Goal: Information Seeking & Learning: Learn about a topic

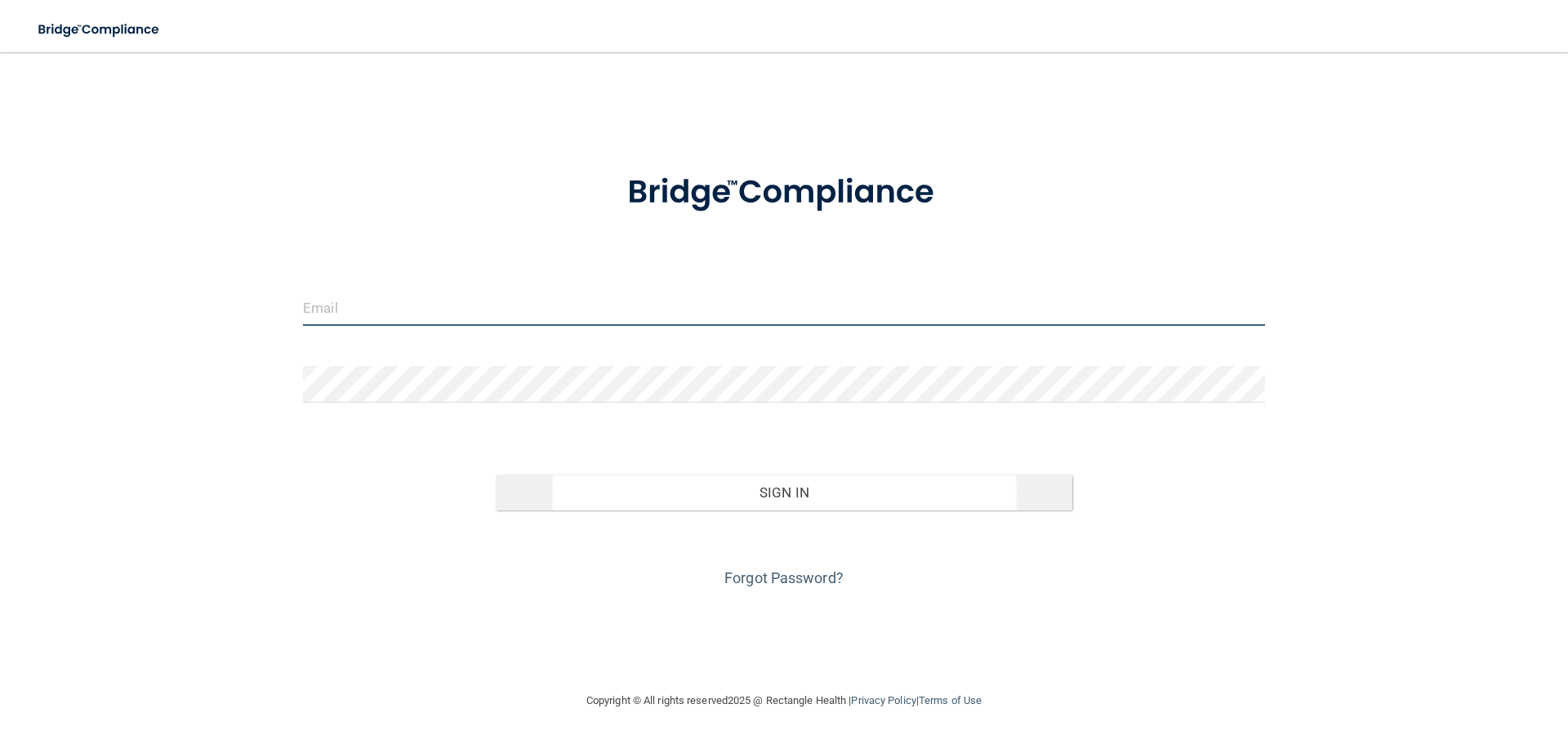
type input "[EMAIL_ADDRESS][DOMAIN_NAME]"
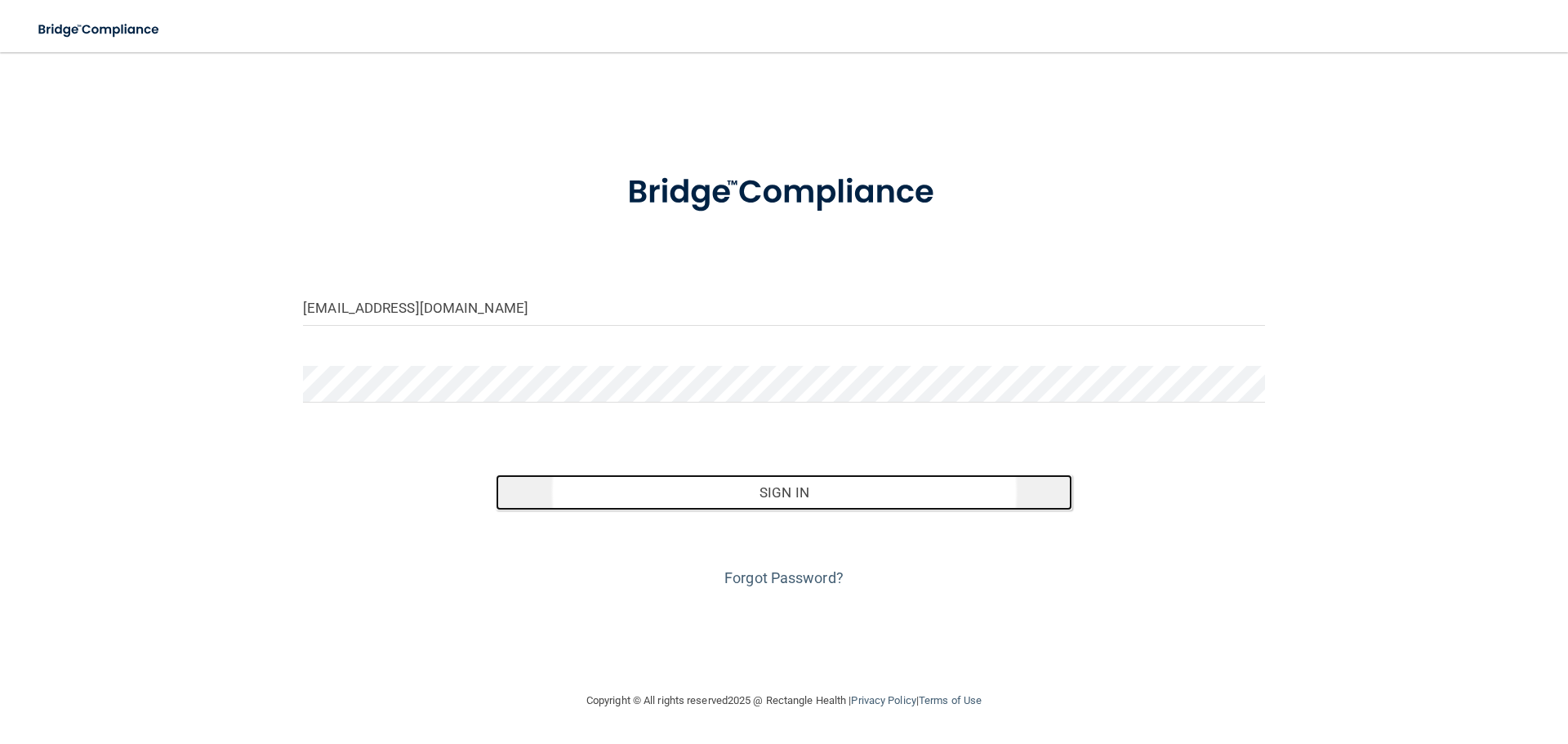
click at [888, 507] on button "Sign In" at bounding box center [784, 493] width 577 height 36
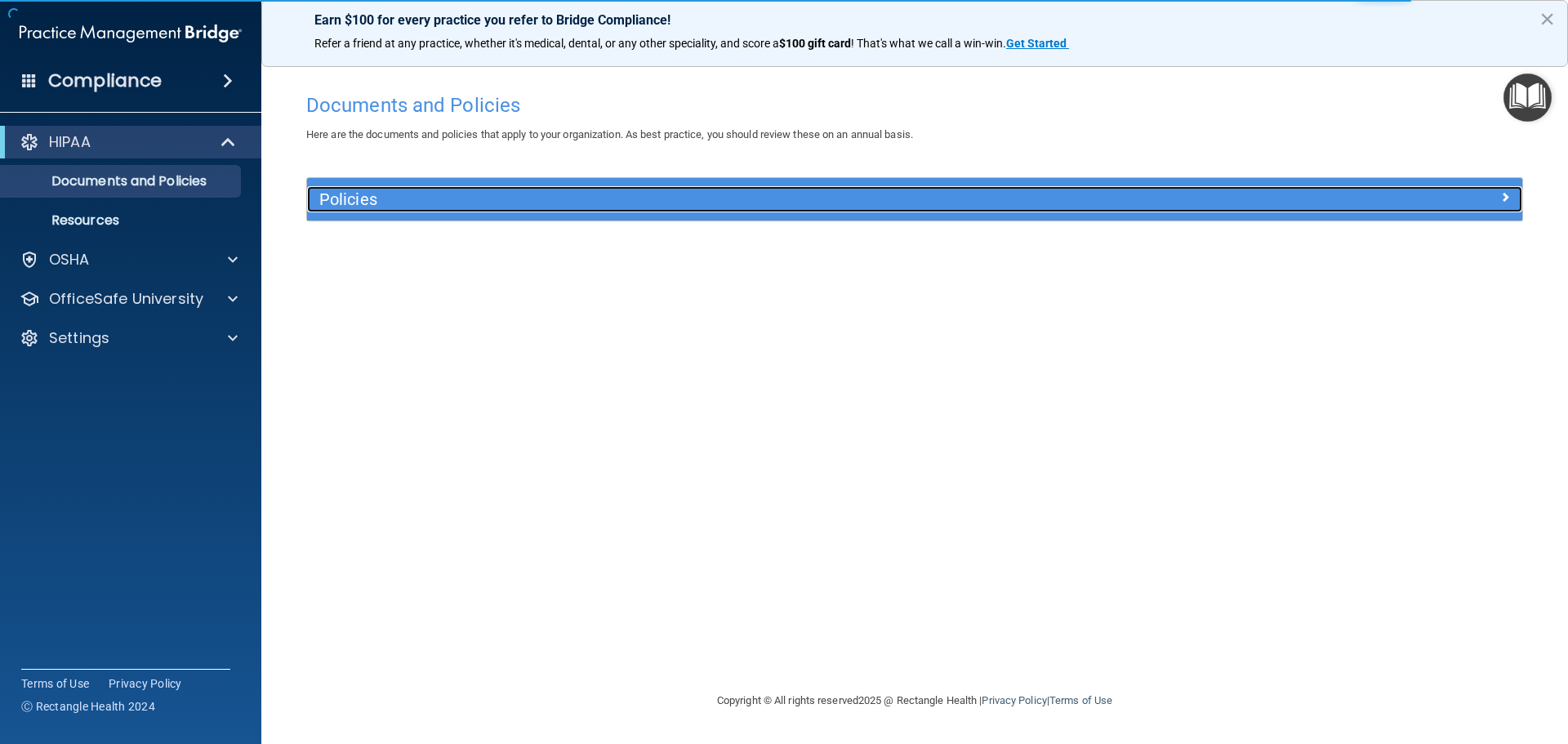
click at [429, 191] on h5 "Policies" at bounding box center [762, 199] width 886 height 18
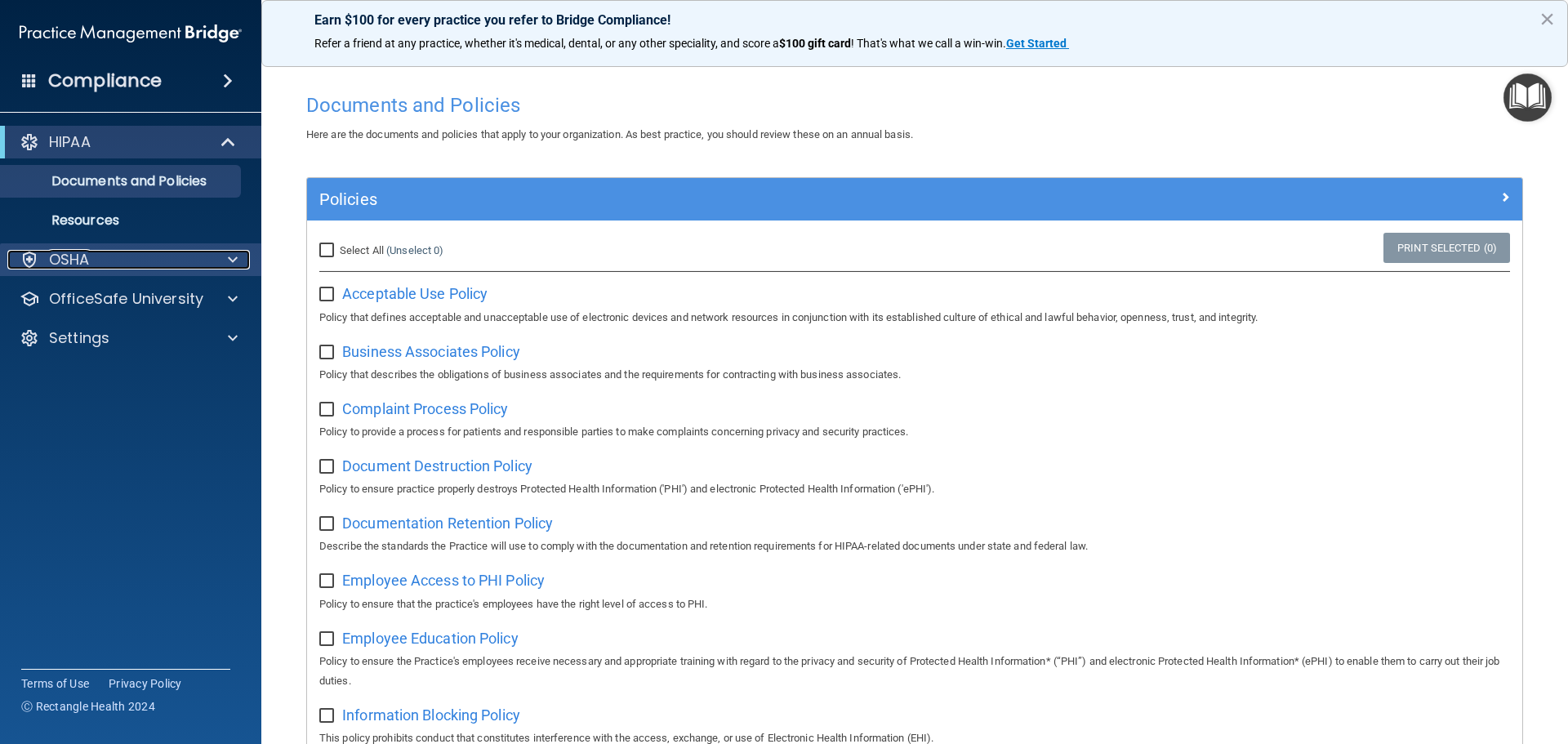
click at [113, 254] on div "OSHA" at bounding box center [108, 259] width 202 height 20
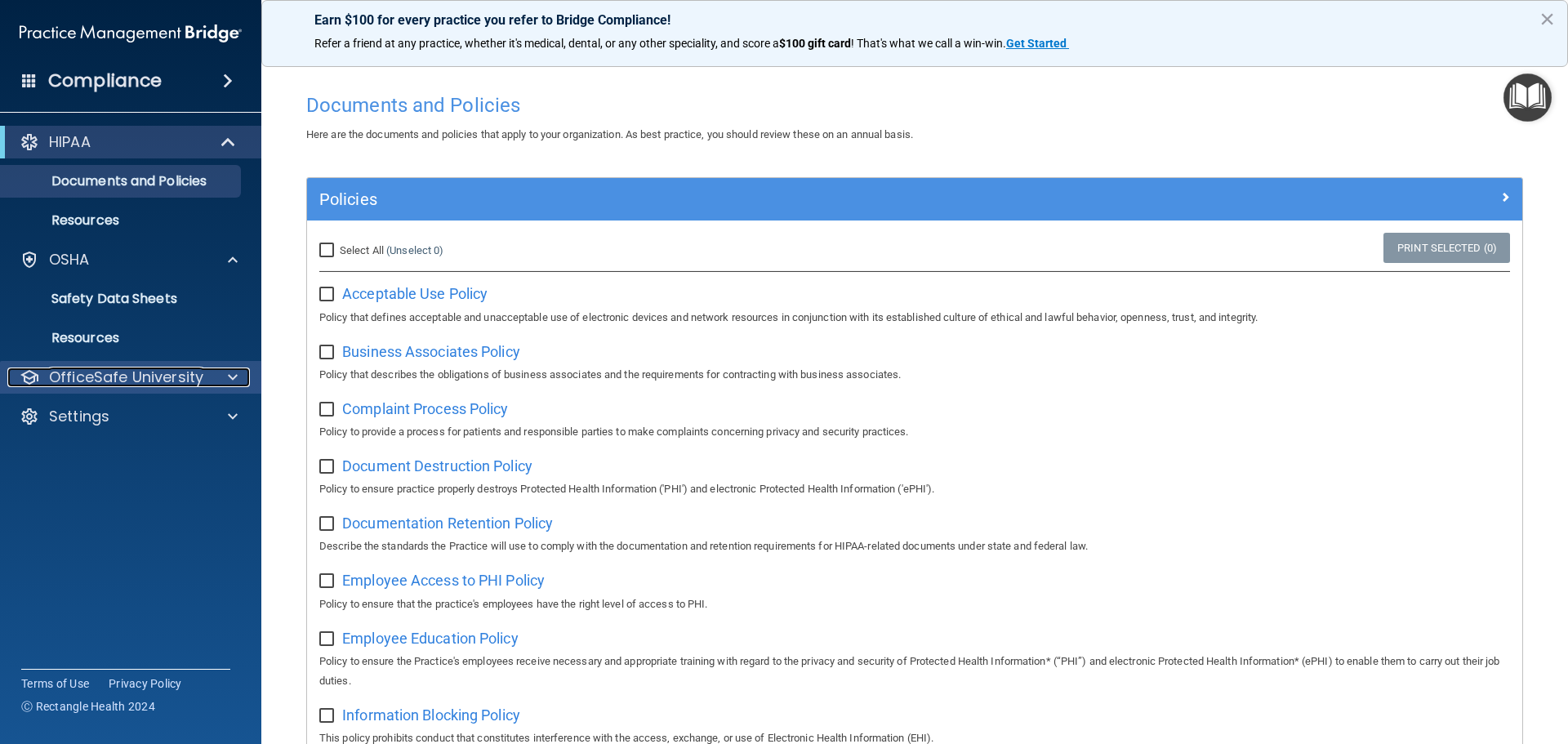
click at [133, 375] on p "OfficeSafe University" at bounding box center [126, 377] width 154 height 20
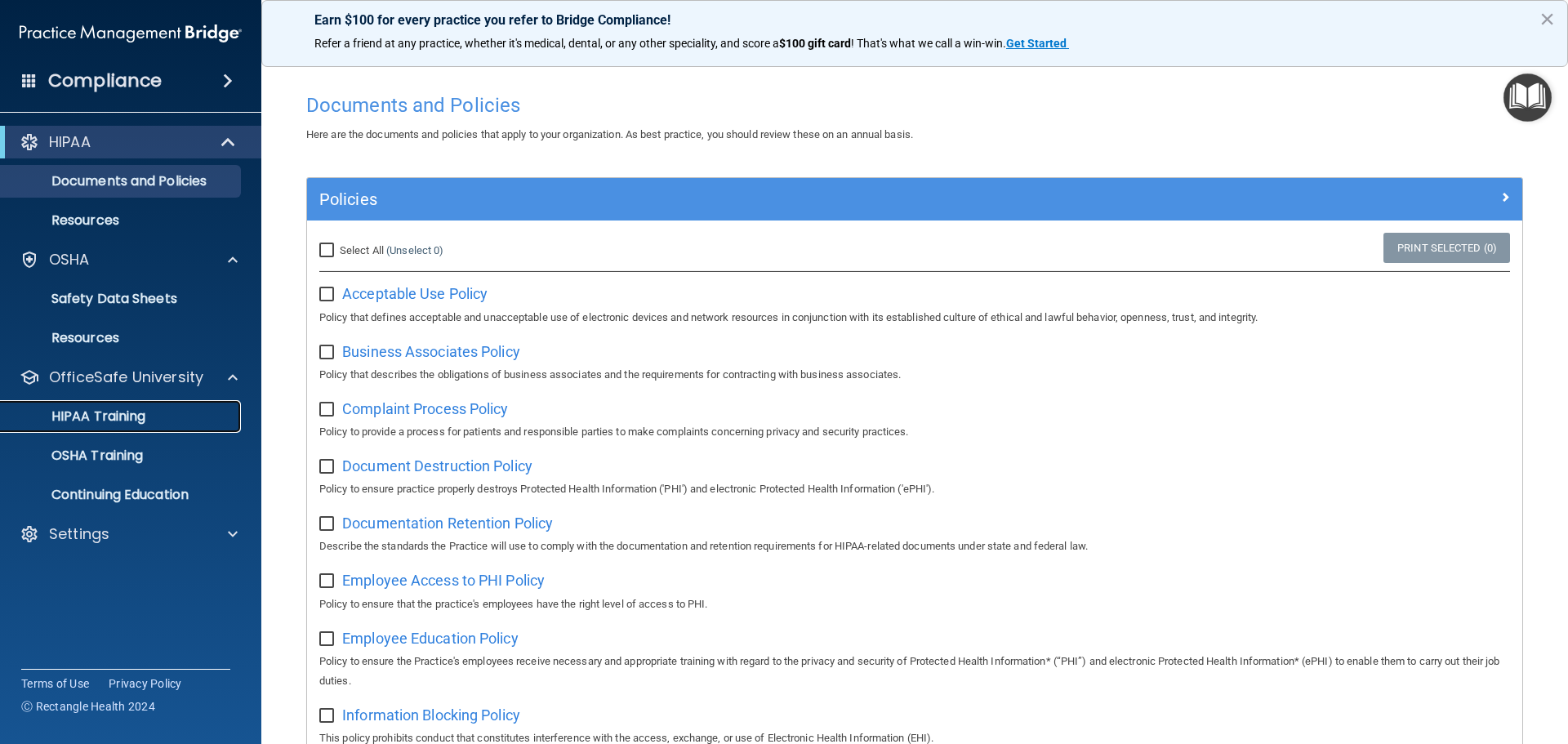
click at [124, 404] on link "HIPAA Training" at bounding box center [112, 417] width 257 height 33
